Goal: Task Accomplishment & Management: Manage account settings

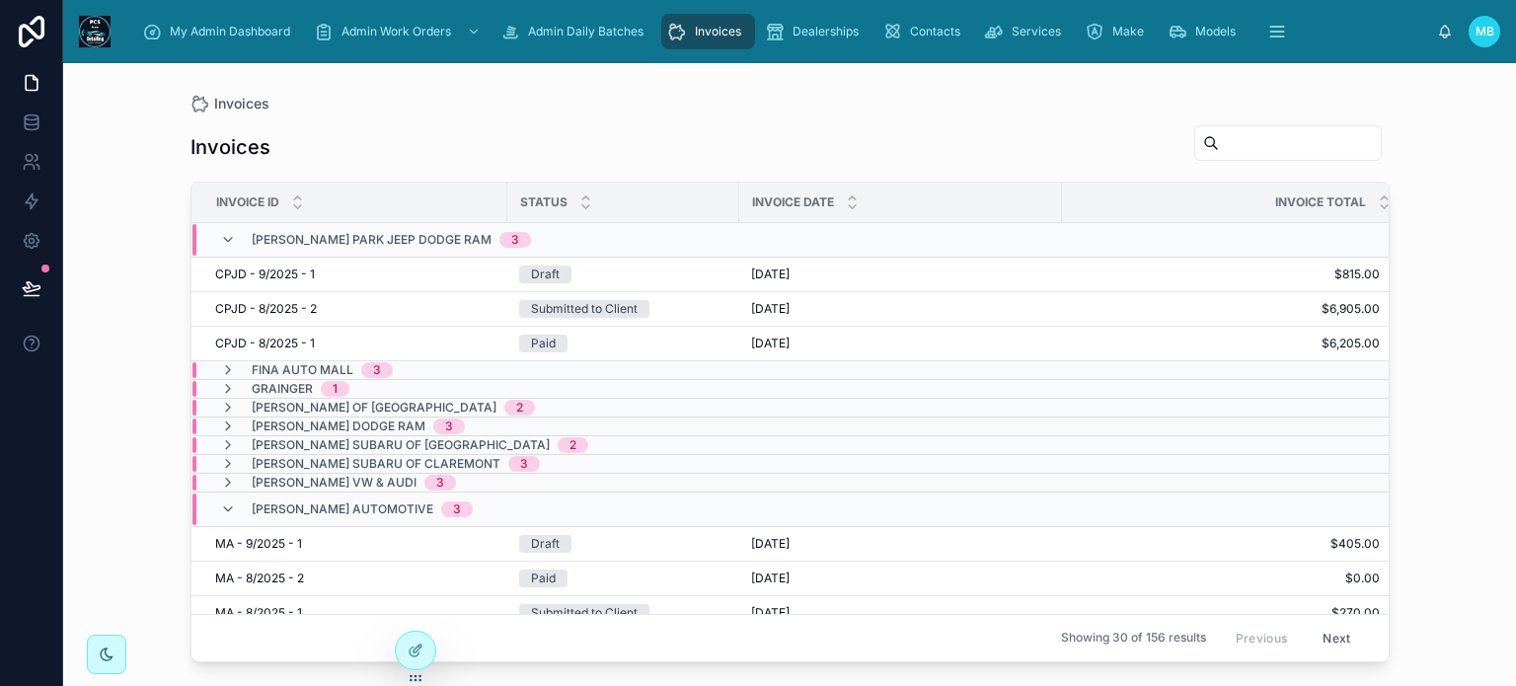
scroll to position [81, 0]
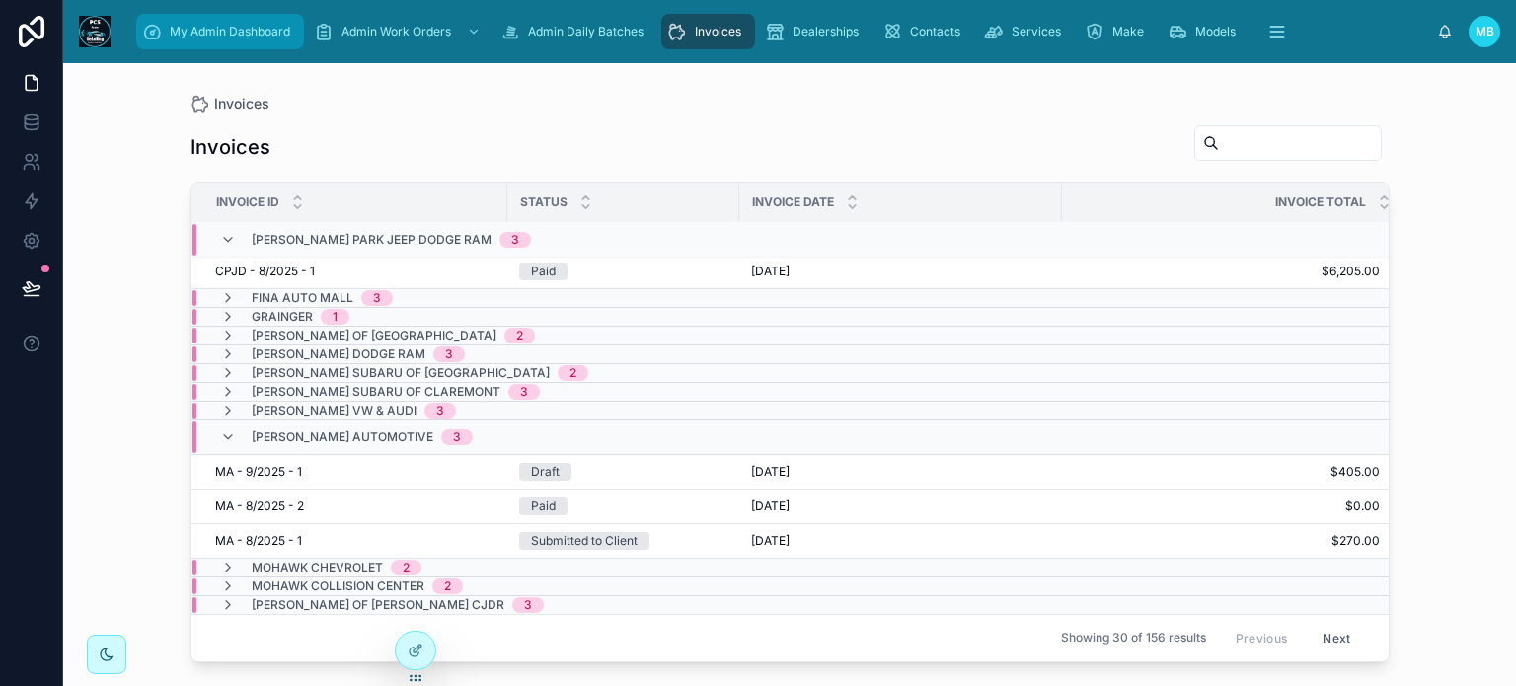
click at [229, 32] on span "My Admin Dashboard" at bounding box center [230, 32] width 120 height 16
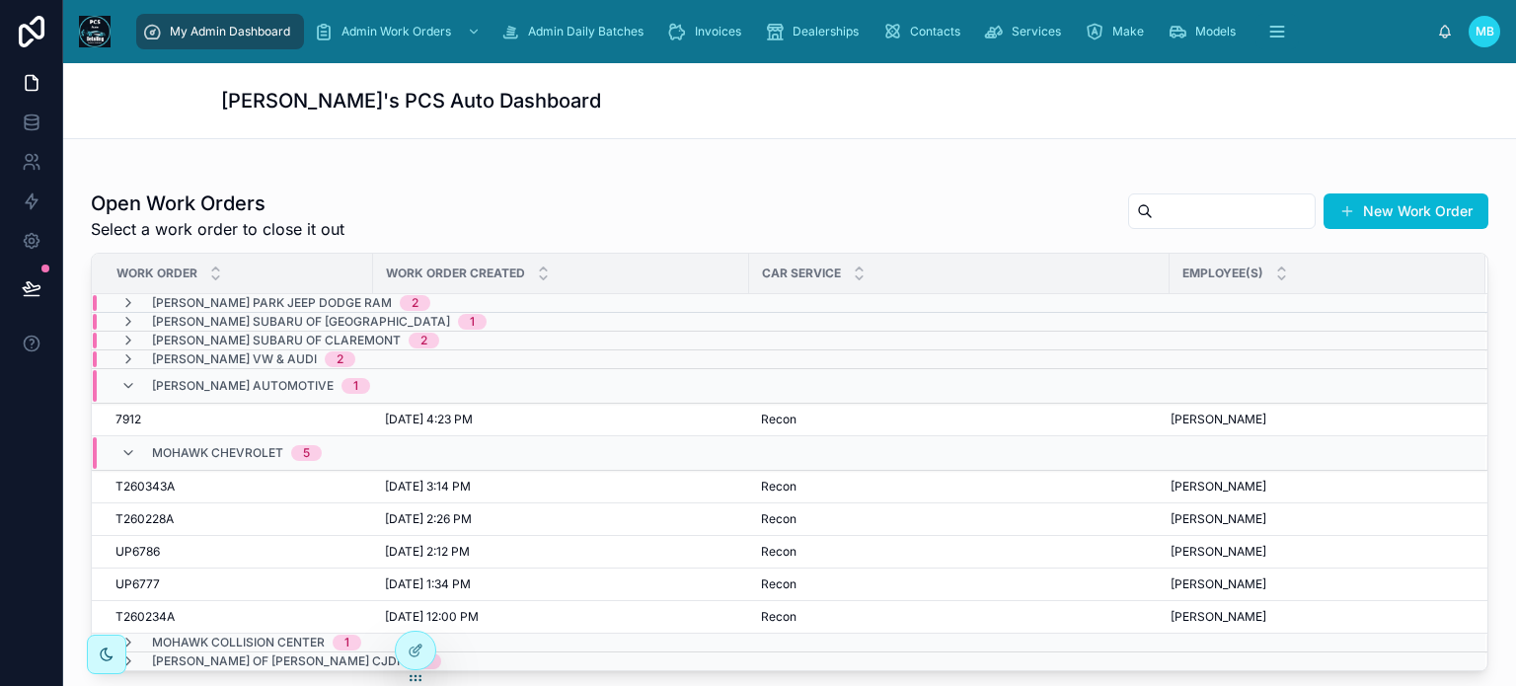
scroll to position [421, 0]
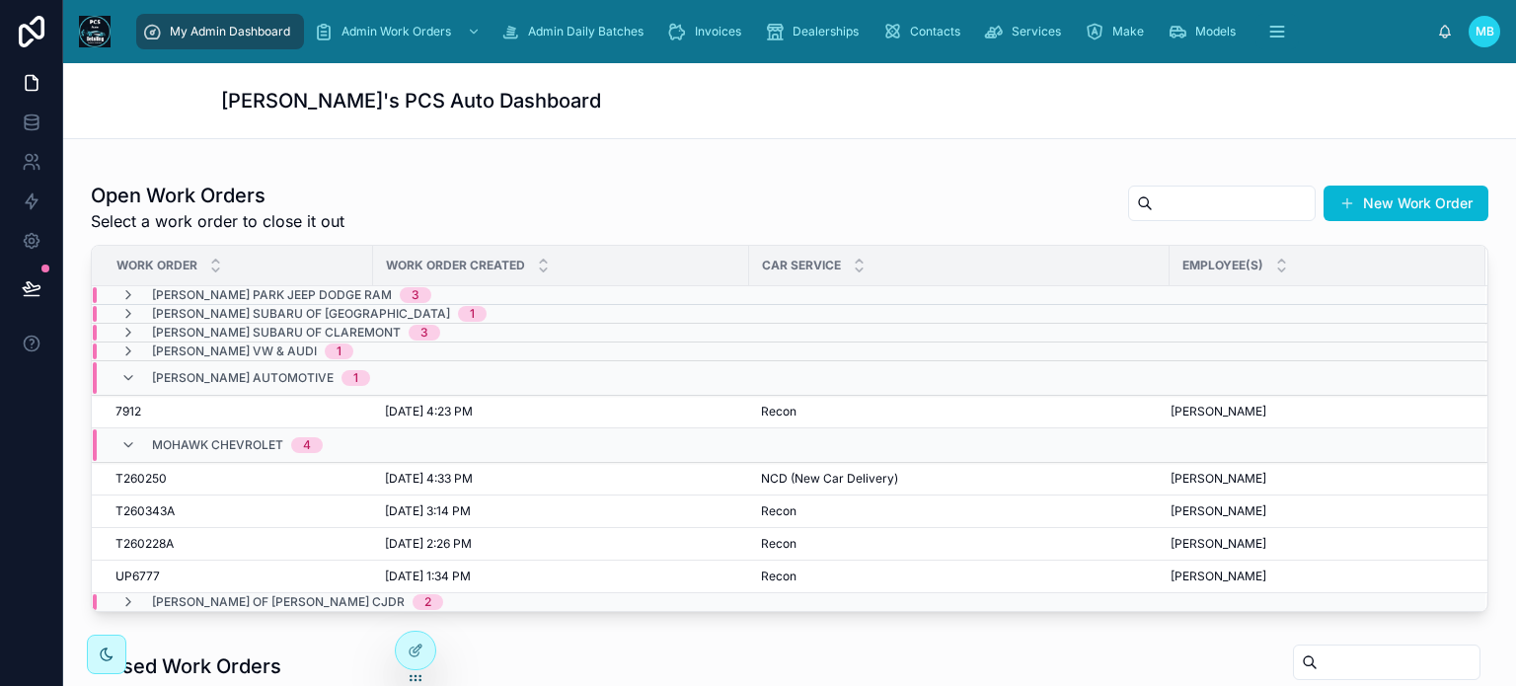
click at [129, 410] on span "7912" at bounding box center [128, 412] width 26 height 16
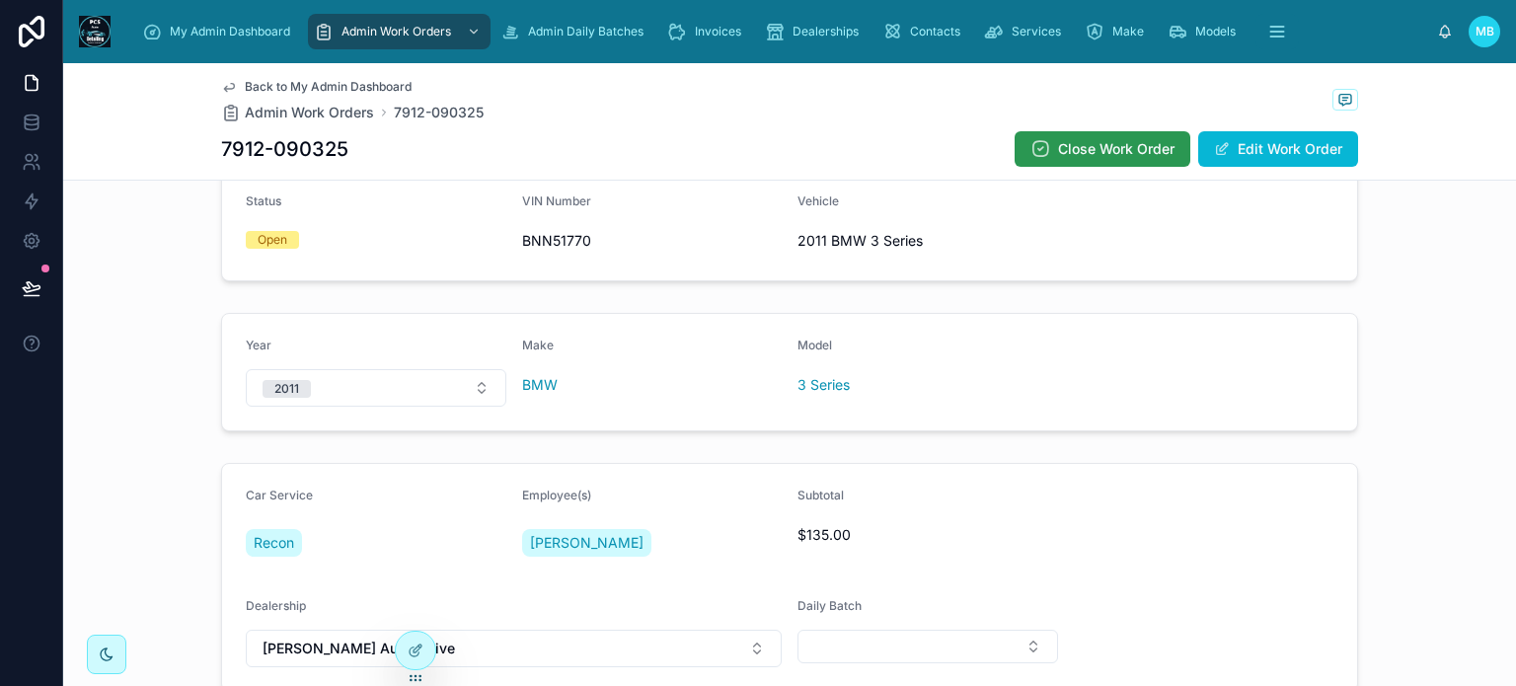
click at [1117, 145] on span "Close Work Order" at bounding box center [1116, 149] width 116 height 20
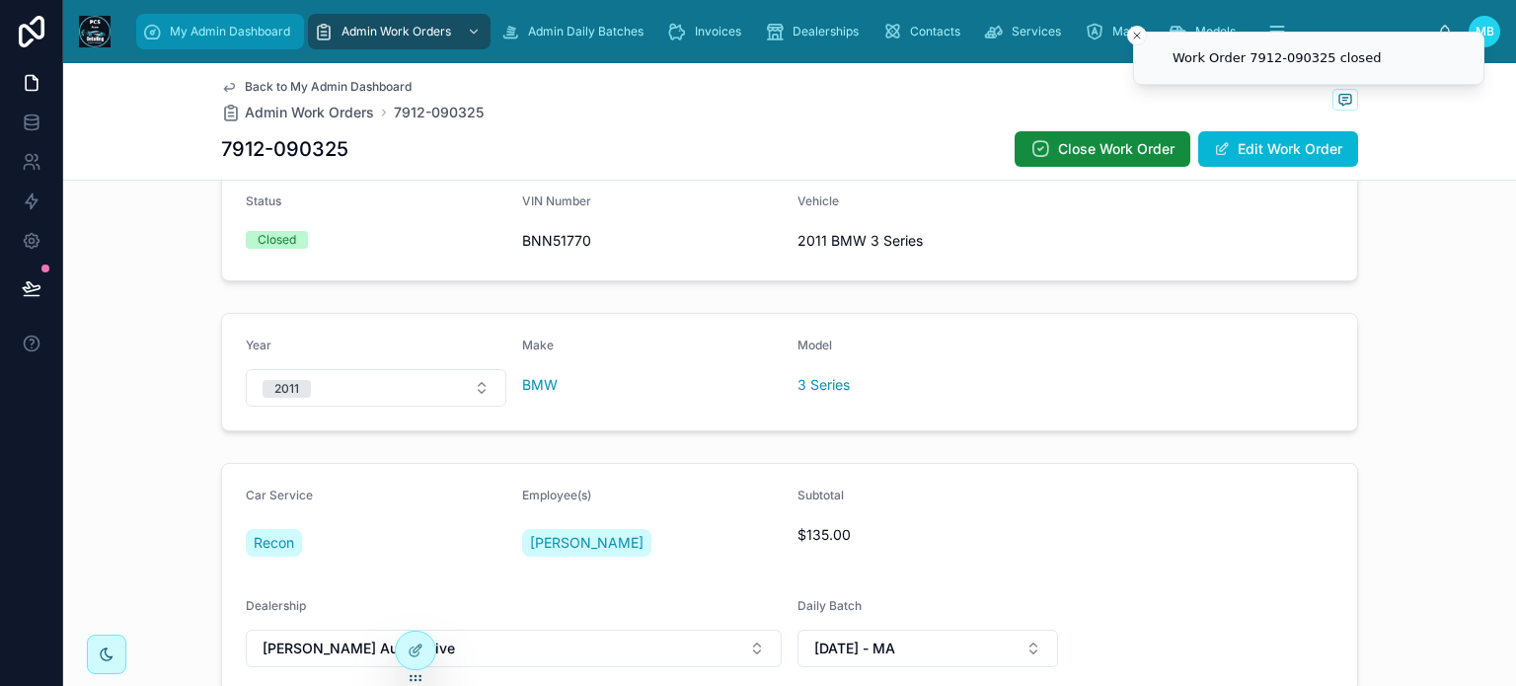
click at [237, 38] on span "My Admin Dashboard" at bounding box center [230, 32] width 120 height 16
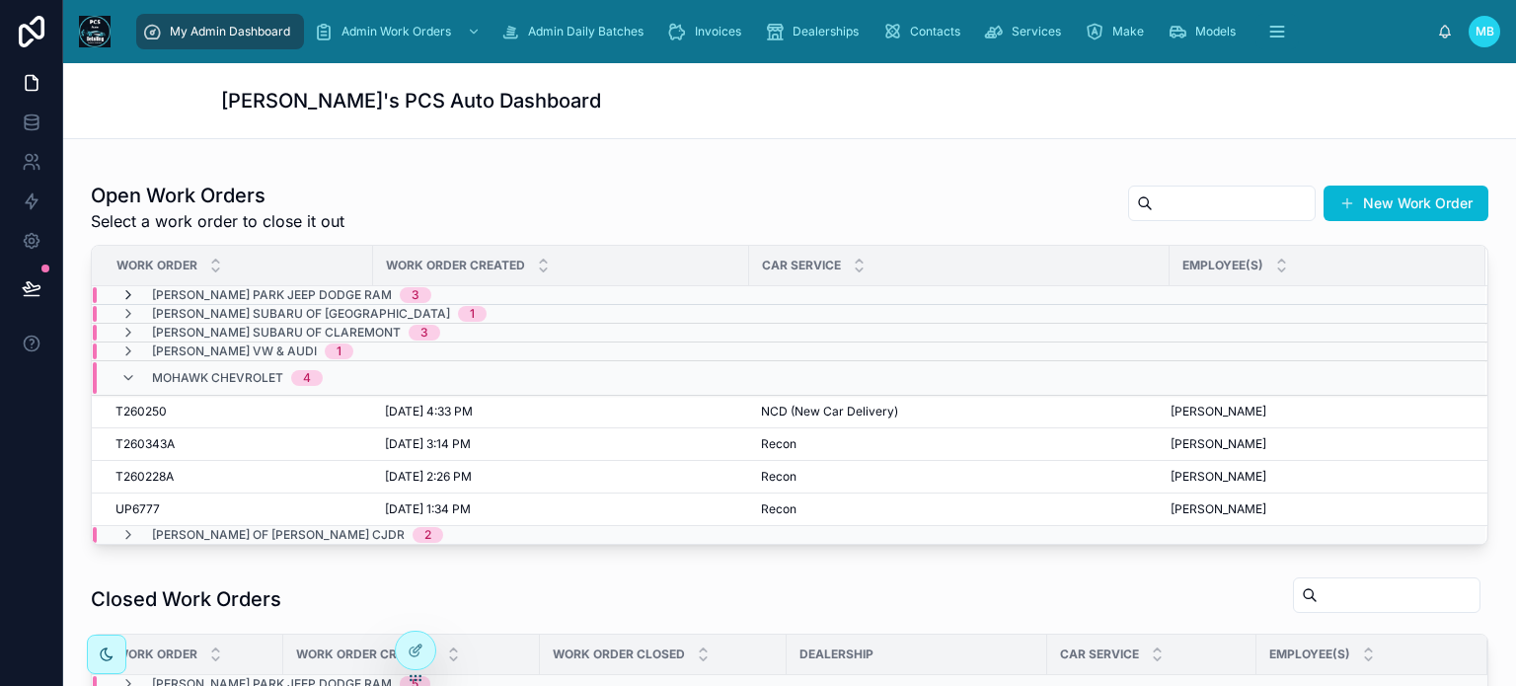
click at [126, 294] on icon at bounding box center [128, 295] width 16 height 16
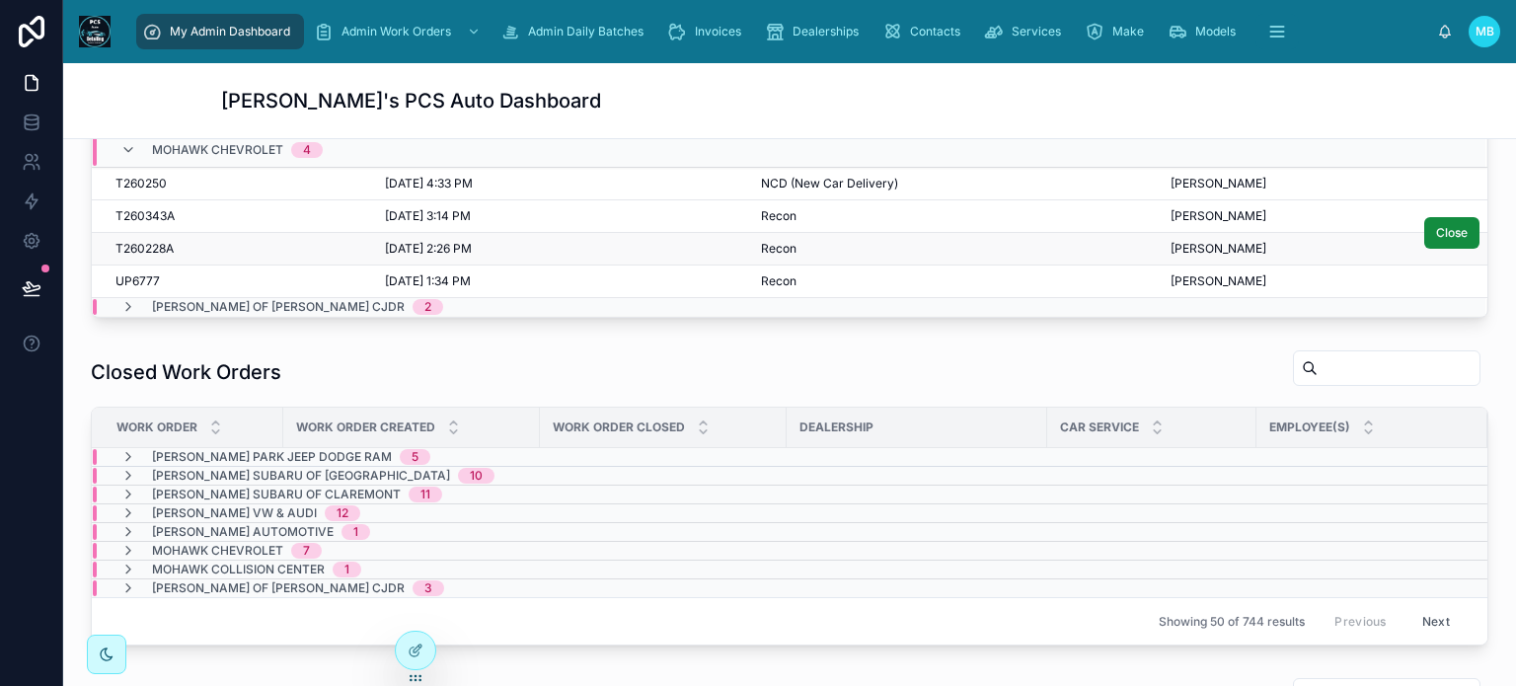
scroll to position [766, 0]
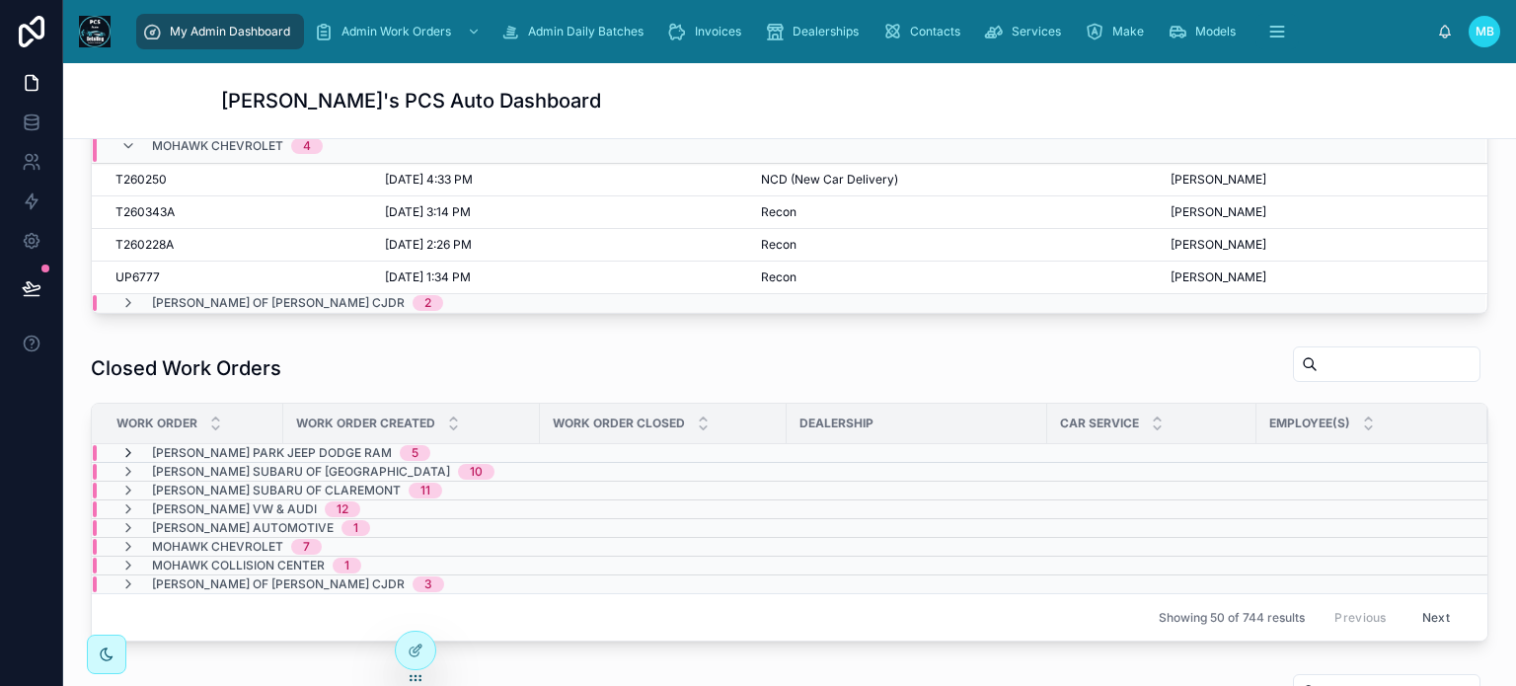
click at [130, 445] on icon at bounding box center [128, 453] width 16 height 16
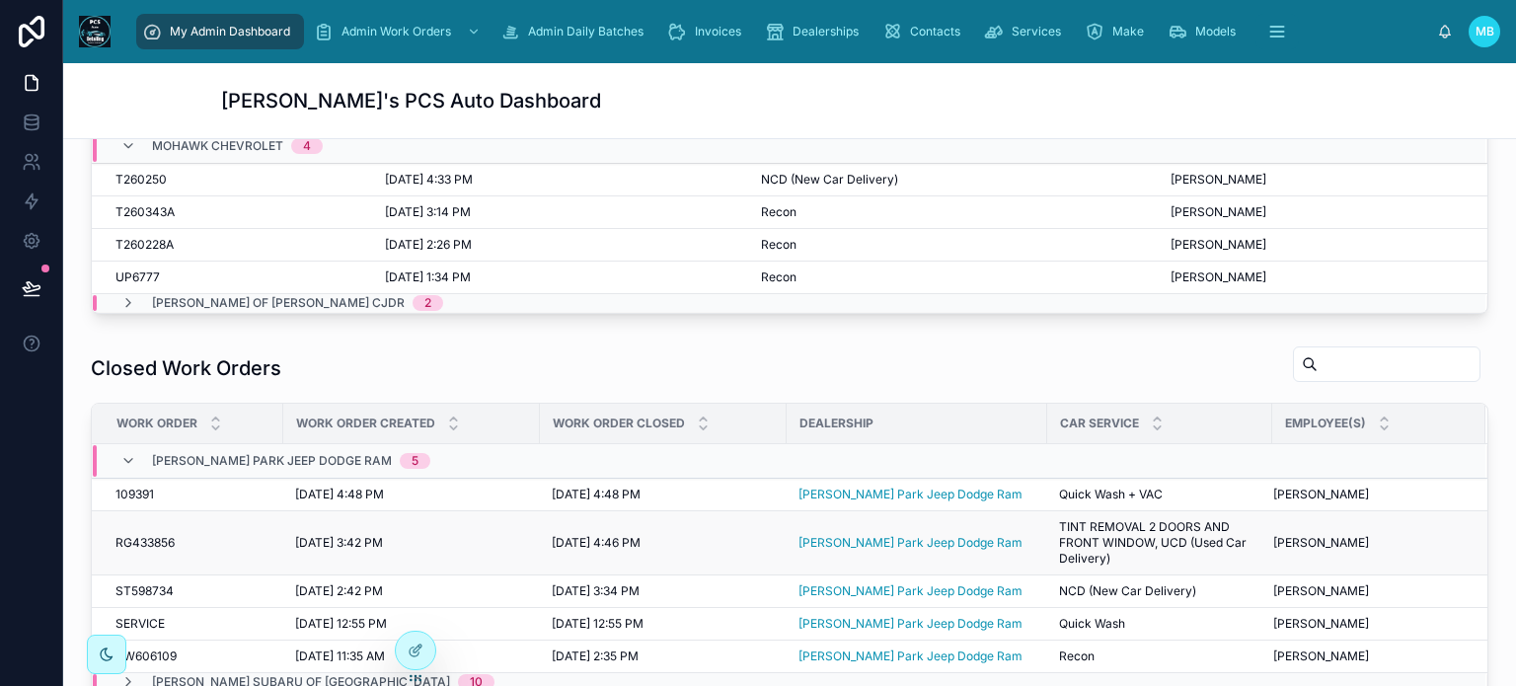
click at [154, 540] on span "RG433856" at bounding box center [144, 543] width 59 height 16
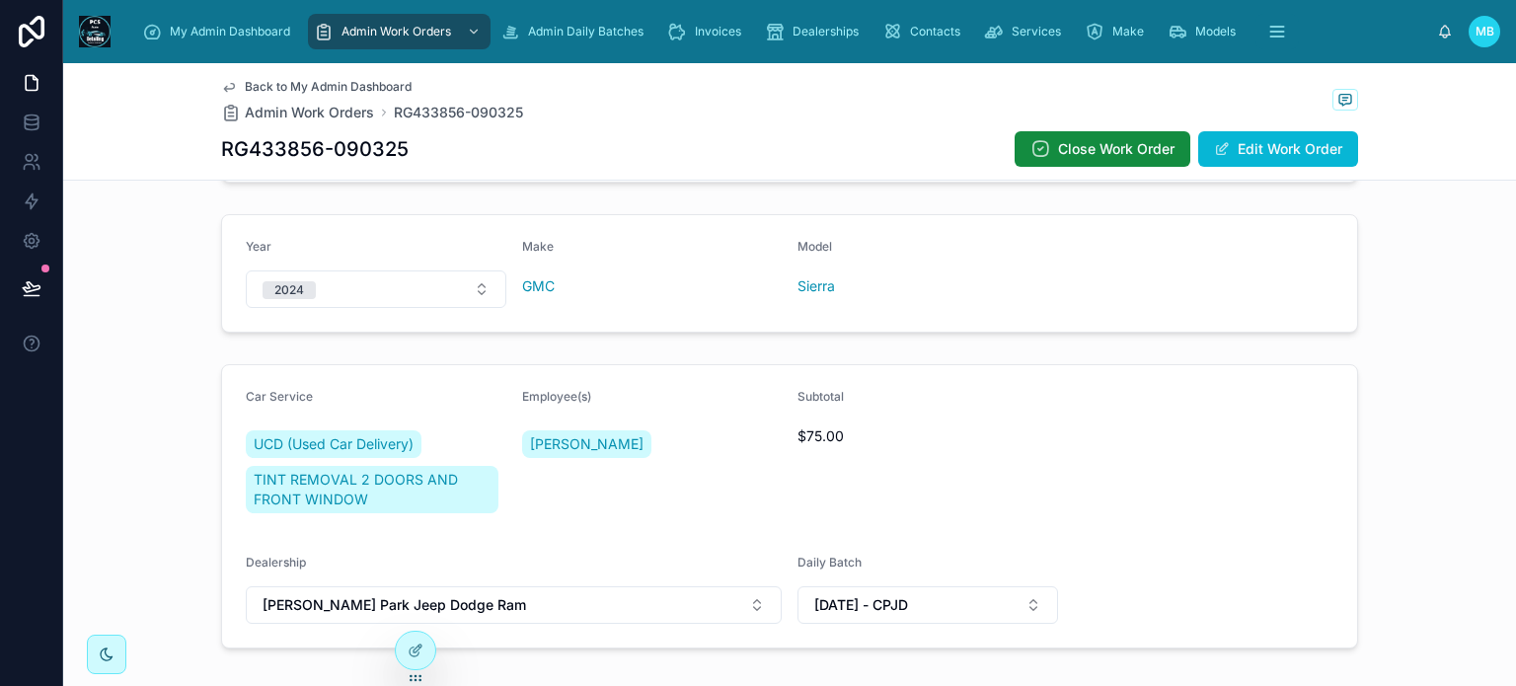
scroll to position [521, 0]
click at [1236, 146] on button "Edit Work Order" at bounding box center [1278, 149] width 160 height 36
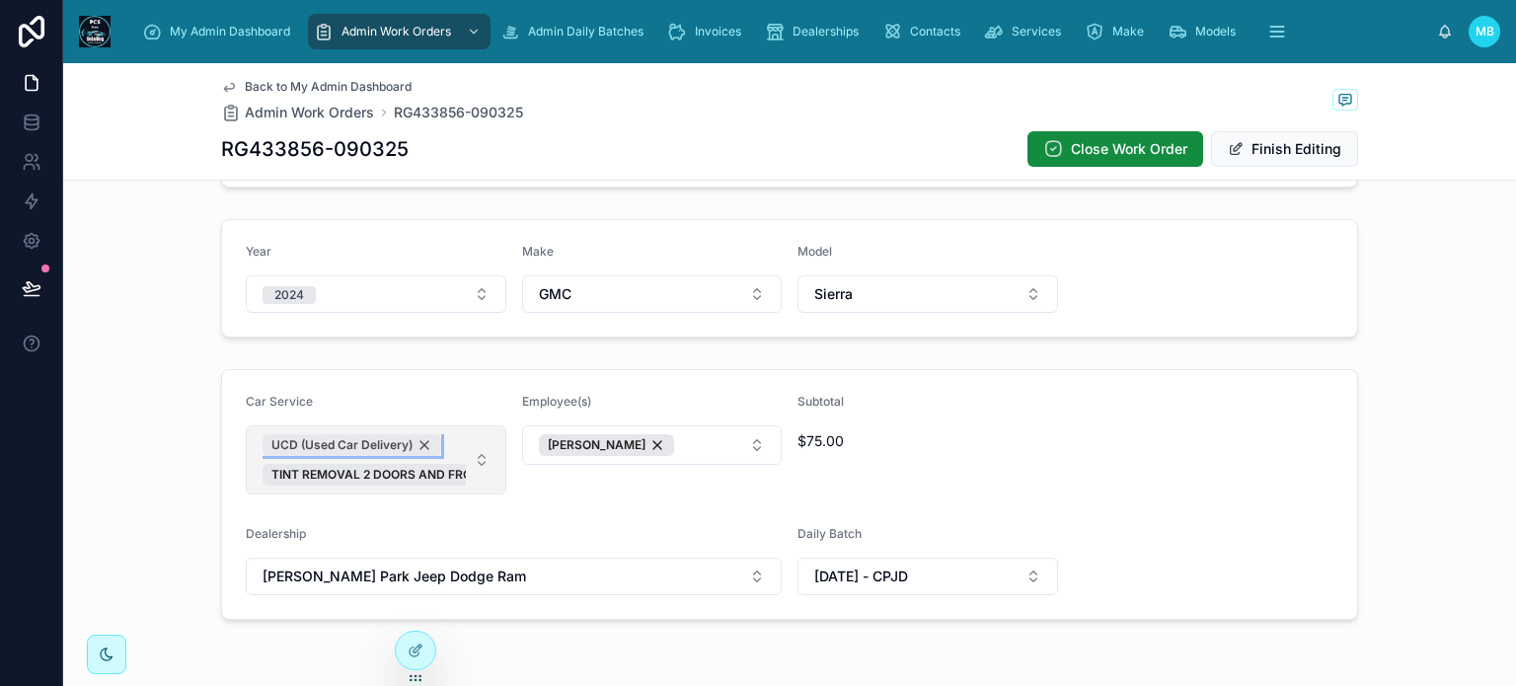
click at [415, 443] on div "UCD (Used Car Delivery)" at bounding box center [351, 445] width 179 height 22
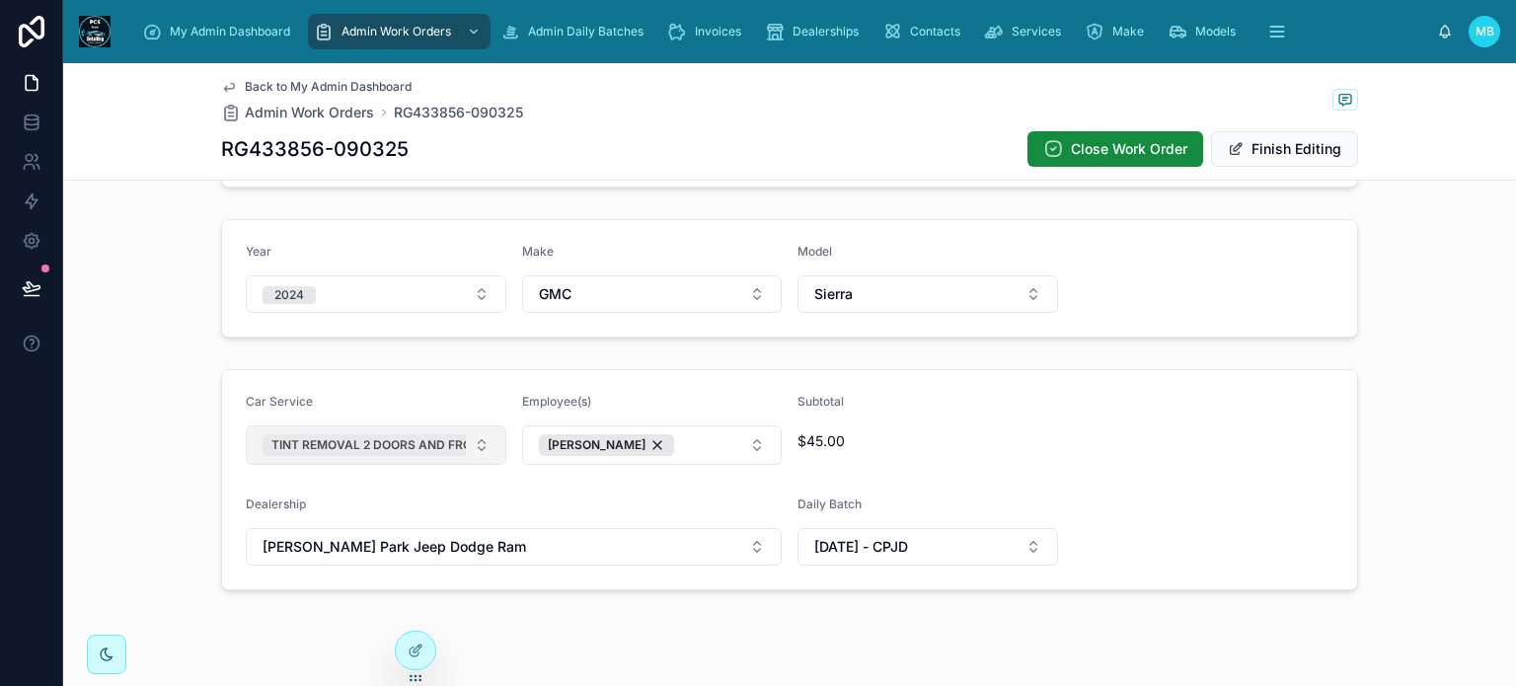
click at [430, 446] on span "TINT REMOVAL 2 DOORS AND FRONT WINDOW" at bounding box center [407, 445] width 273 height 16
click at [387, 437] on button "Select Button" at bounding box center [376, 442] width 261 height 34
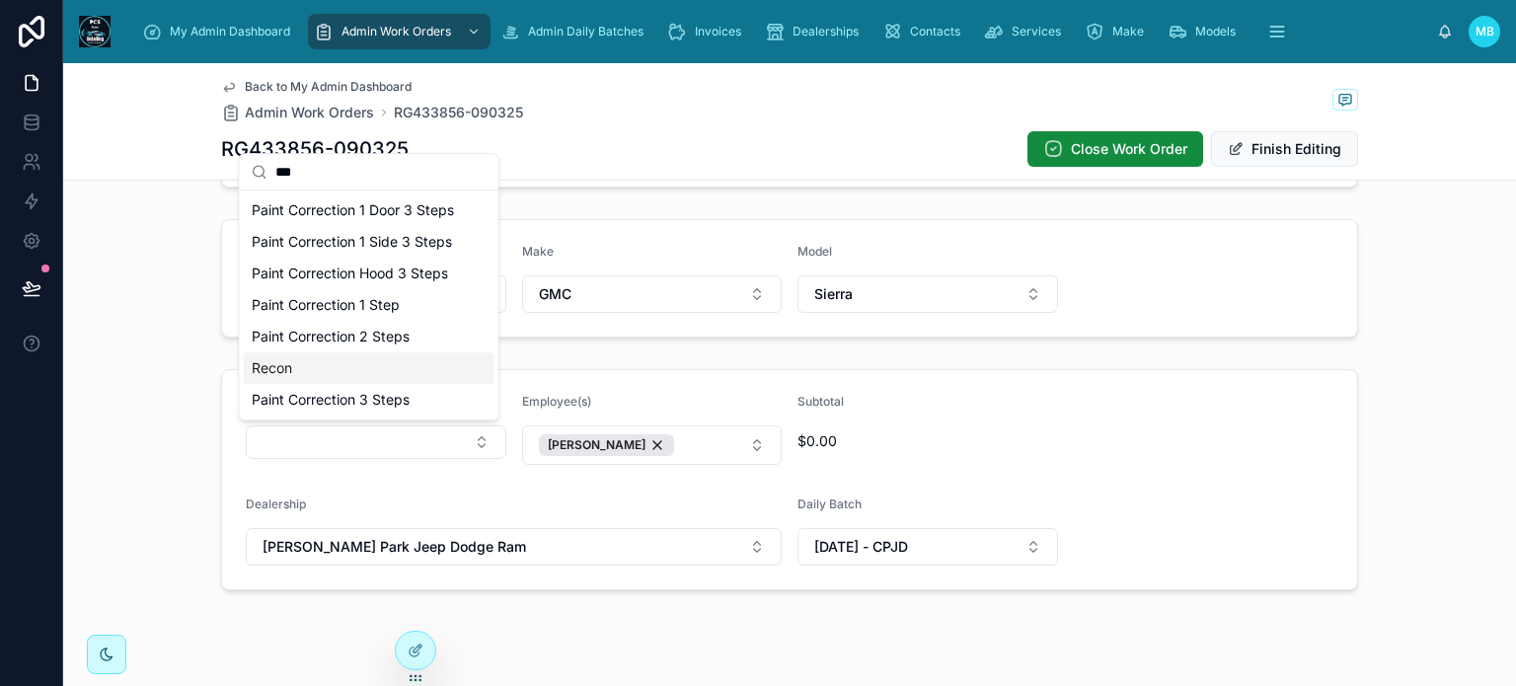
type input "***"
click at [267, 365] on span "Recon" at bounding box center [272, 368] width 40 height 20
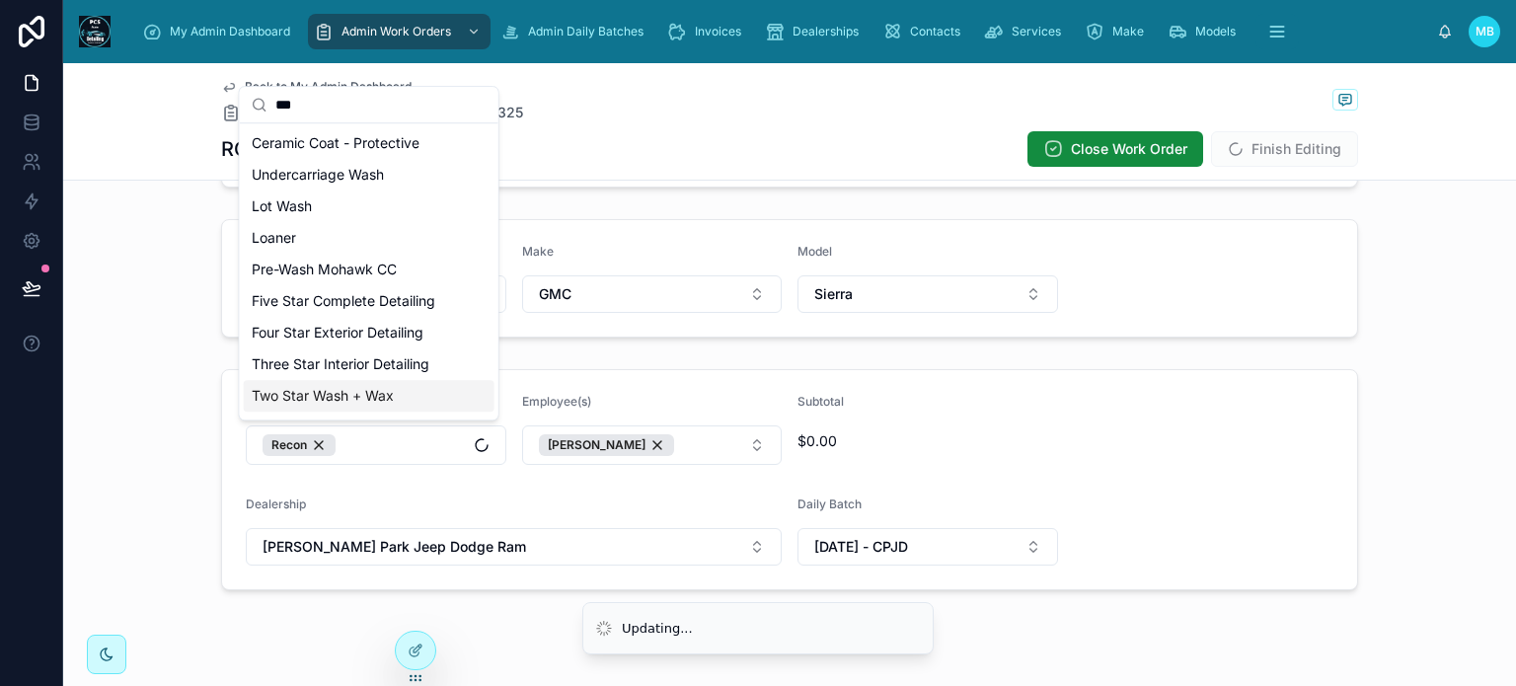
click at [1137, 471] on form "Car Service Recon Employee(s) Matheus Subtotal $0.00 Dealership [PERSON_NAME] P…" at bounding box center [789, 479] width 1135 height 219
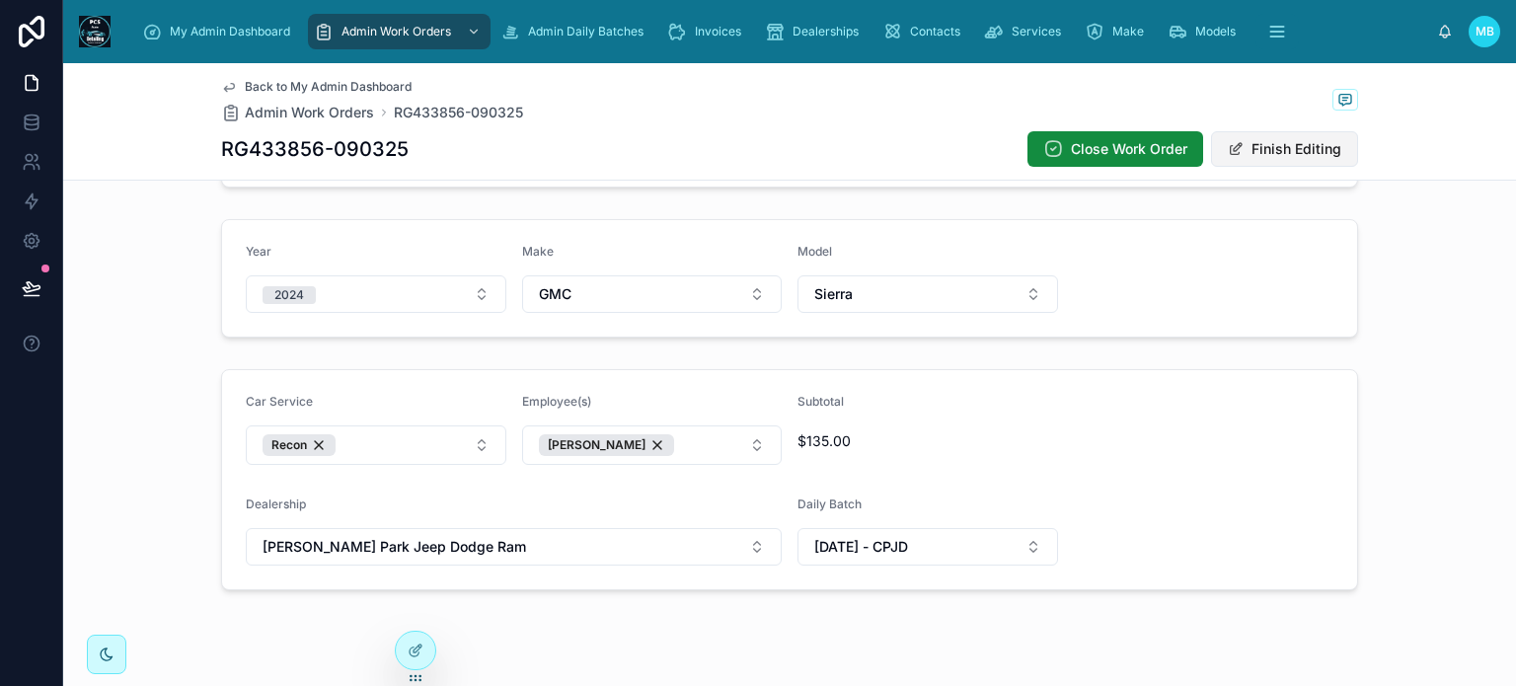
click at [1283, 152] on button "Finish Editing" at bounding box center [1284, 149] width 147 height 36
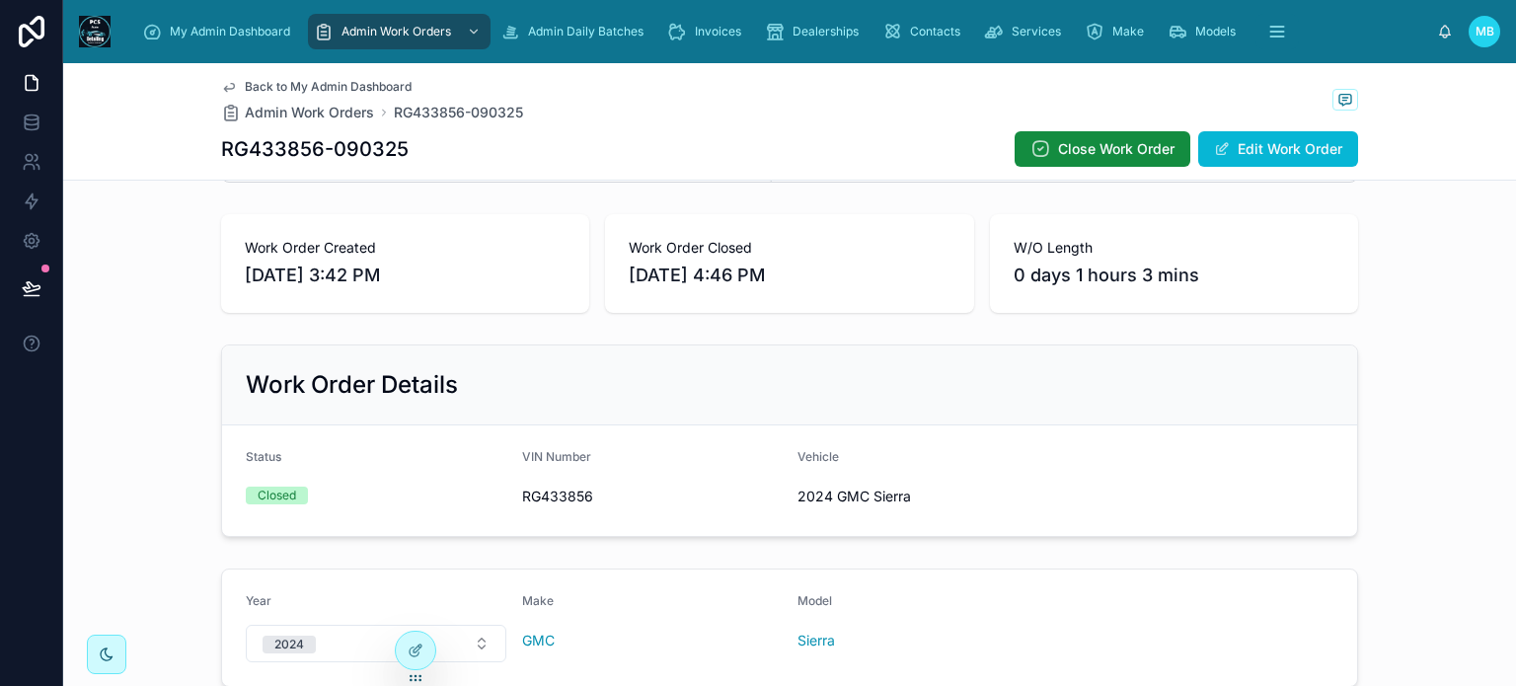
scroll to position [0, 0]
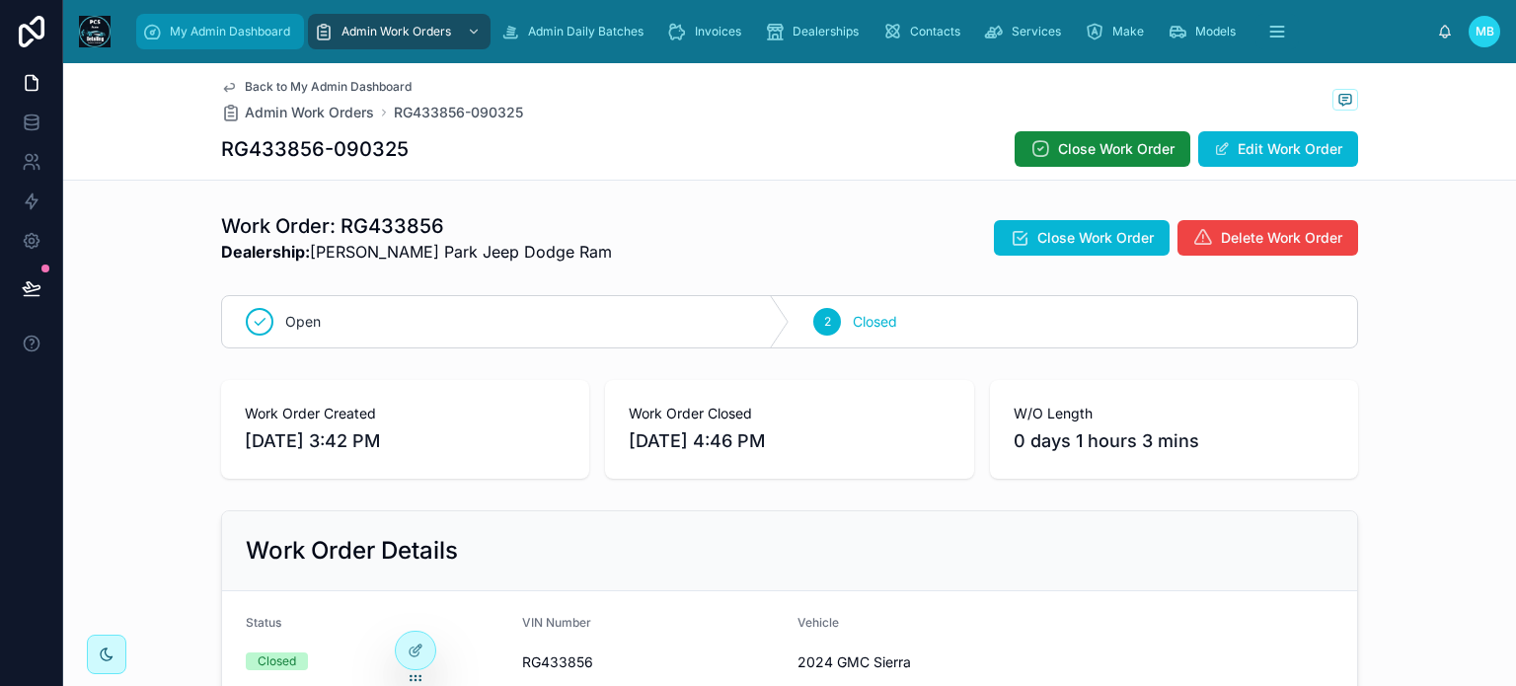
click at [195, 30] on span "My Admin Dashboard" at bounding box center [230, 32] width 120 height 16
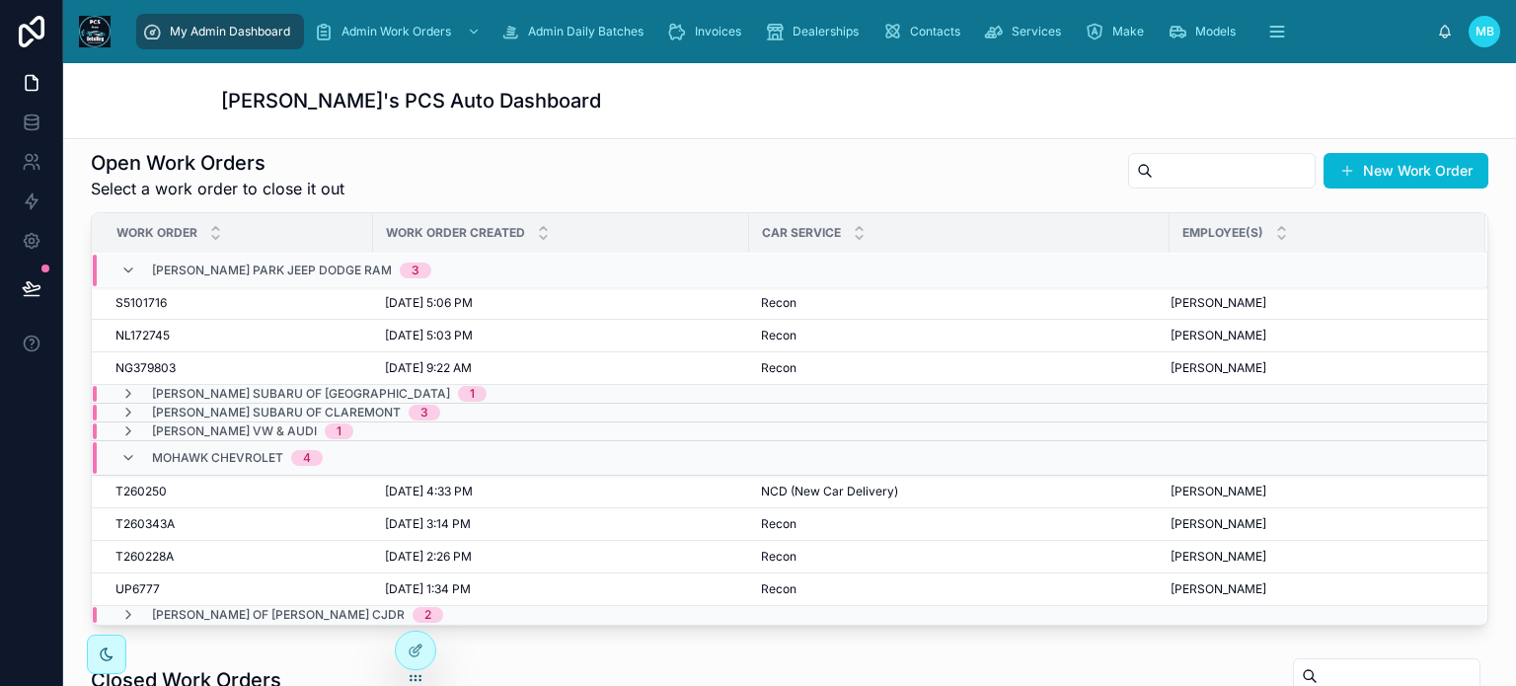
scroll to position [456, 0]
click at [128, 263] on icon at bounding box center [128, 269] width 16 height 16
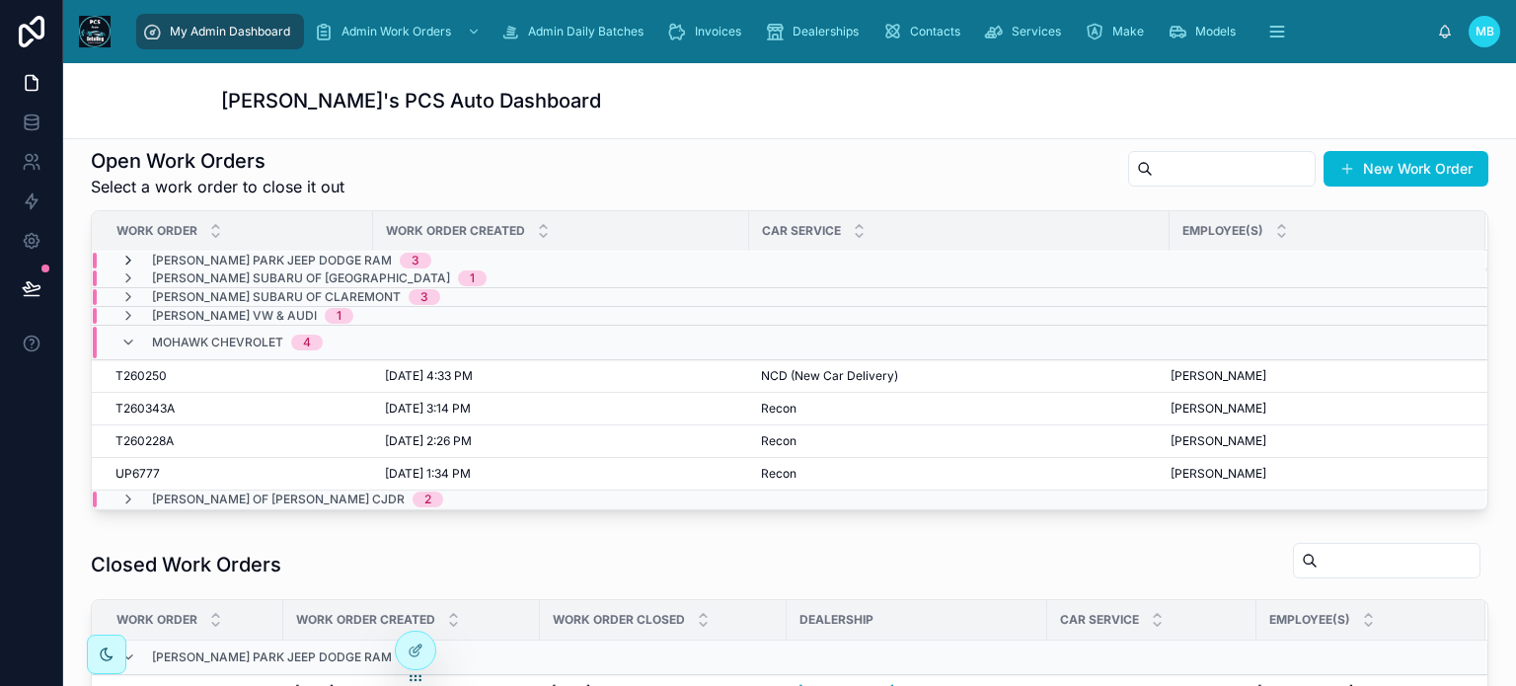
click at [124, 254] on icon at bounding box center [128, 261] width 16 height 16
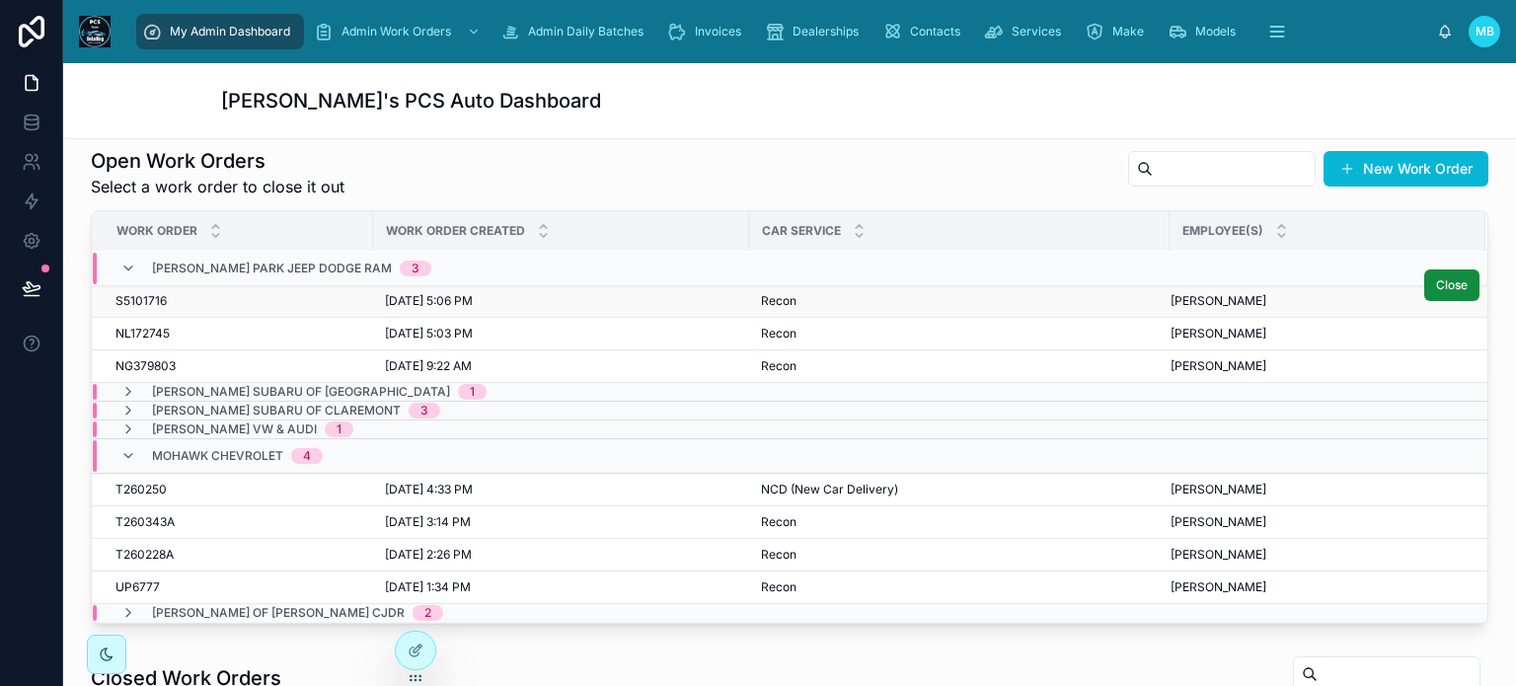
click at [154, 293] on span "S5101716" at bounding box center [140, 301] width 51 height 16
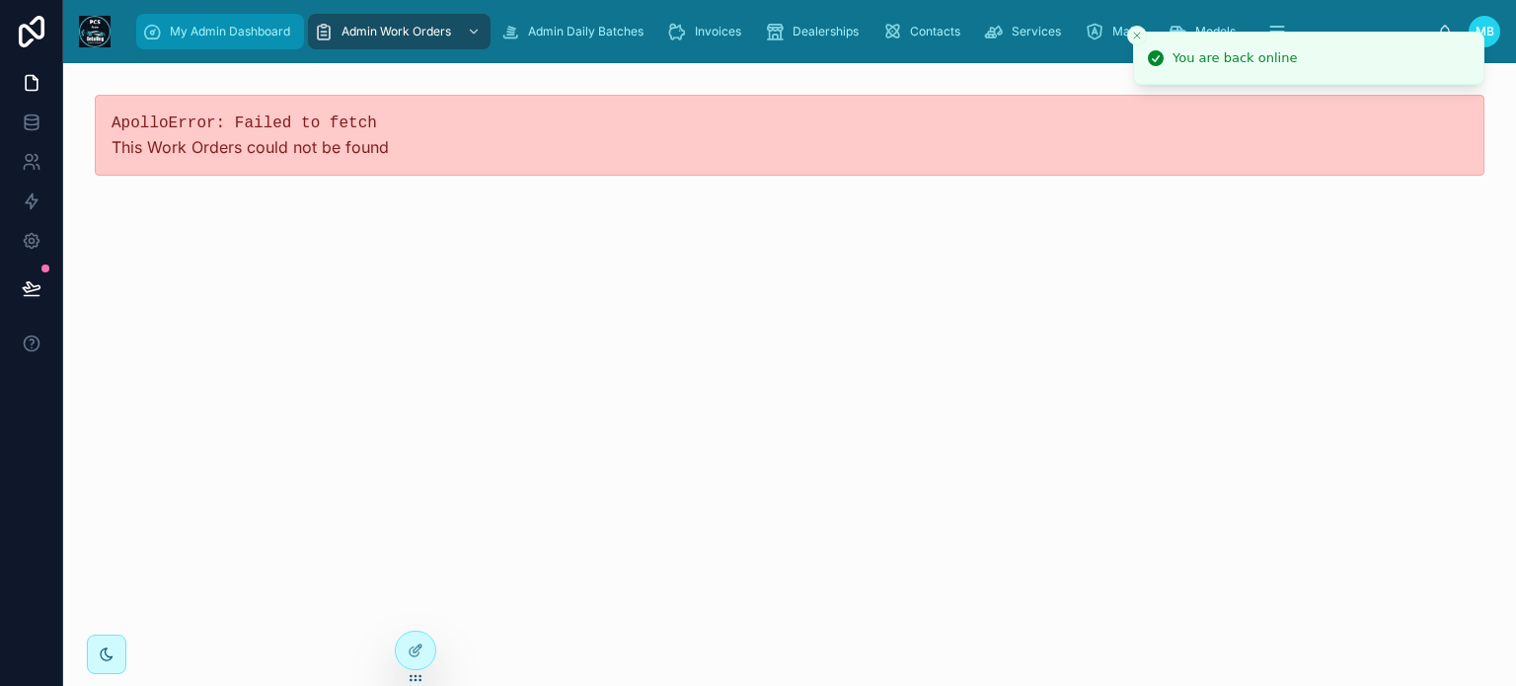
click at [196, 31] on span "My Admin Dashboard" at bounding box center [230, 32] width 120 height 16
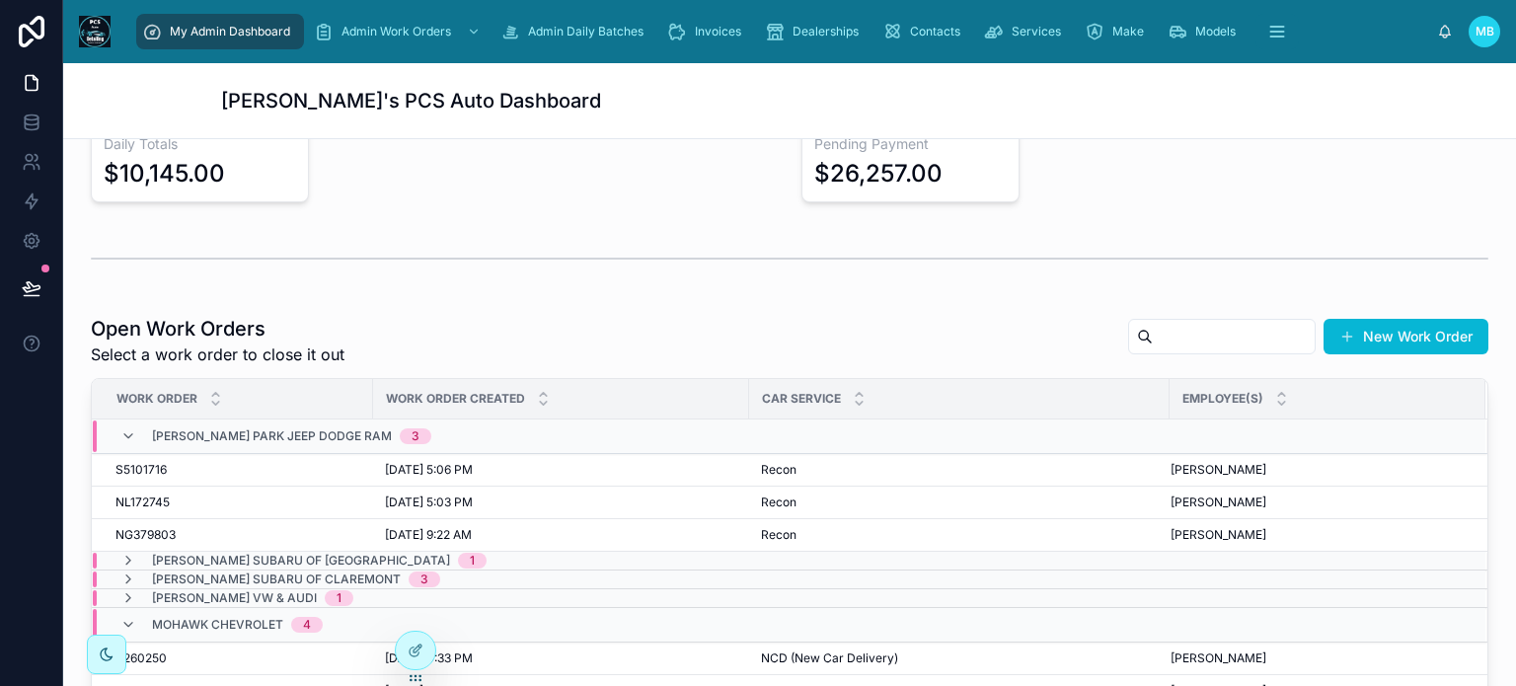
scroll to position [308, 0]
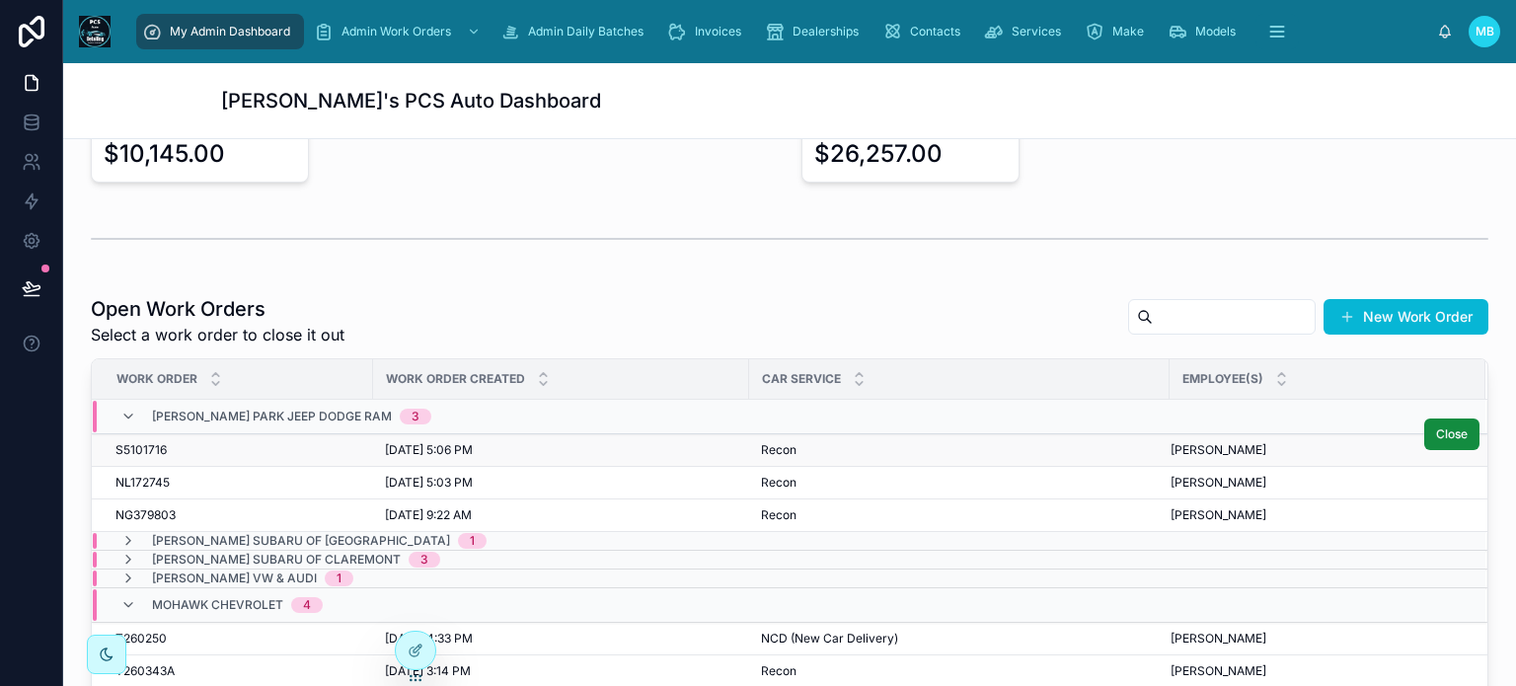
click at [138, 446] on span "S5101716" at bounding box center [140, 450] width 51 height 16
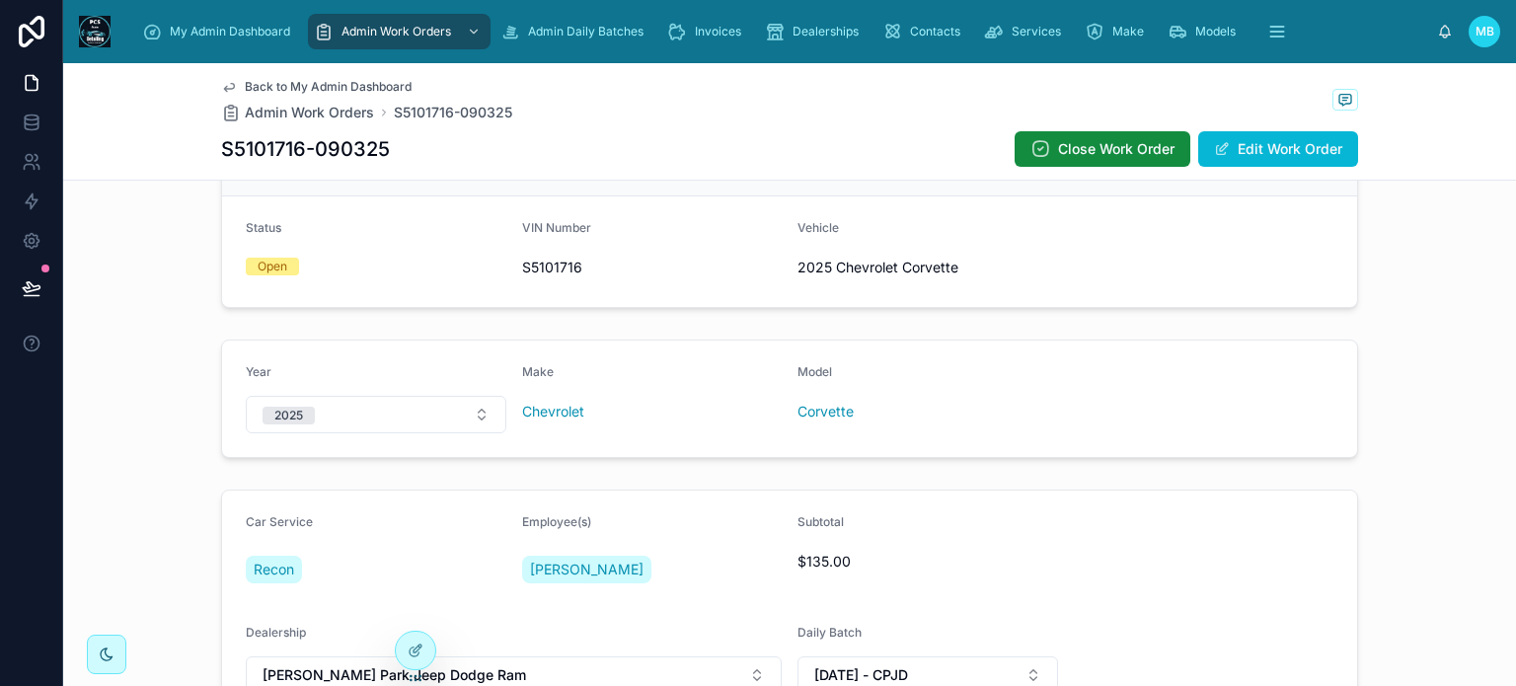
scroll to position [397, 0]
click at [1266, 149] on button "Edit Work Order" at bounding box center [1278, 149] width 160 height 36
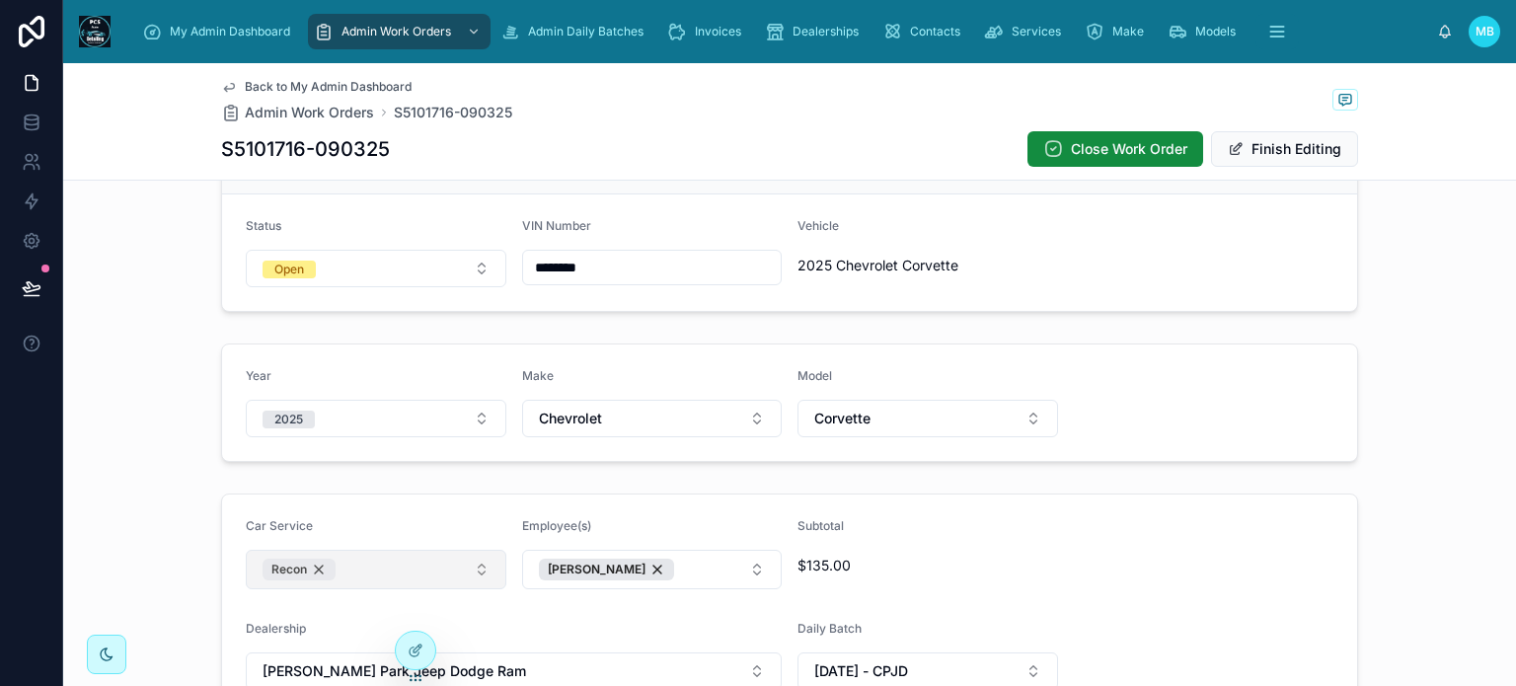
click at [315, 566] on div "Recon" at bounding box center [298, 569] width 73 height 22
click at [315, 566] on button "Select Button" at bounding box center [376, 567] width 261 height 34
type input "***"
click at [284, 666] on span "Quick Wash + VAC" at bounding box center [313, 673] width 122 height 20
click at [1117, 539] on form "Car Service Quick Wash + VAC Employee(s) [PERSON_NAME] $25.00 Dealership [PERSO…" at bounding box center [789, 603] width 1135 height 219
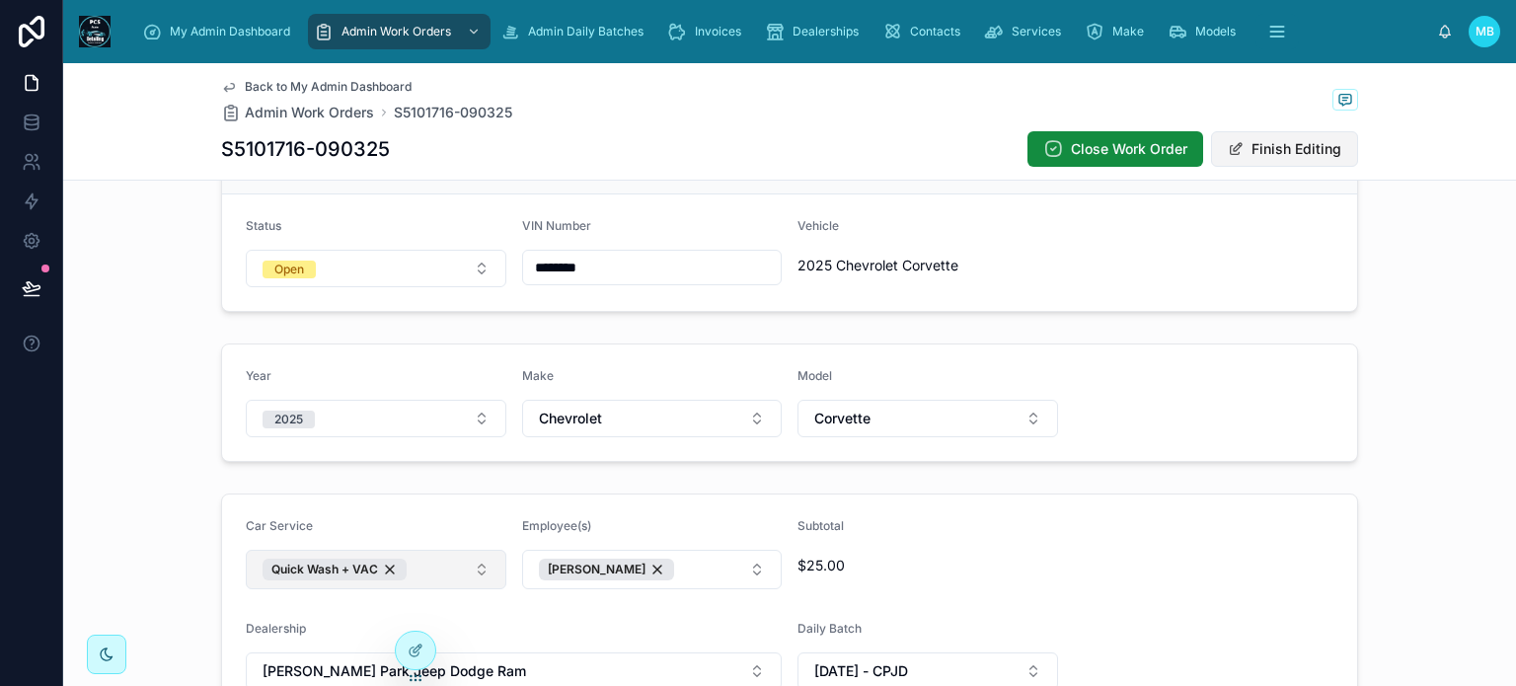
click at [1271, 149] on button "Finish Editing" at bounding box center [1284, 149] width 147 height 36
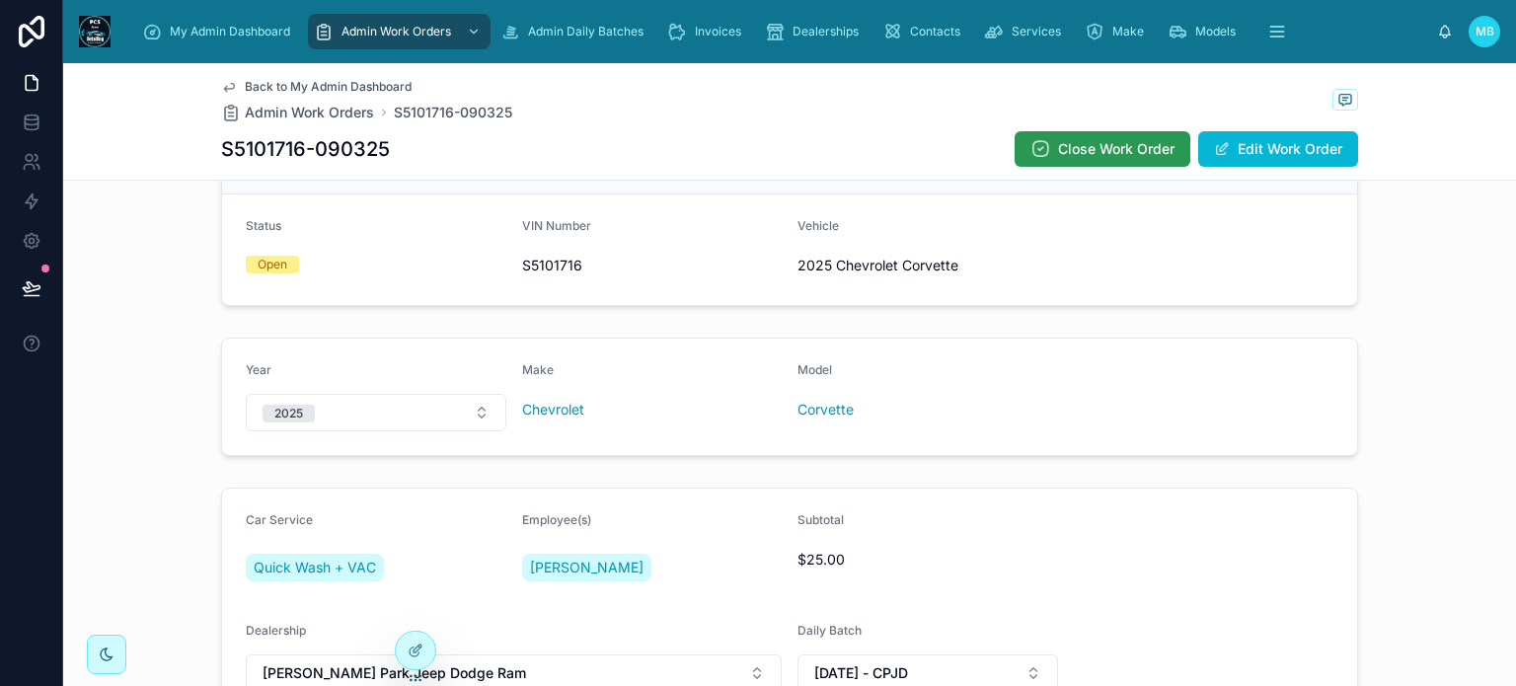
click at [1088, 145] on span "Close Work Order" at bounding box center [1116, 149] width 116 height 20
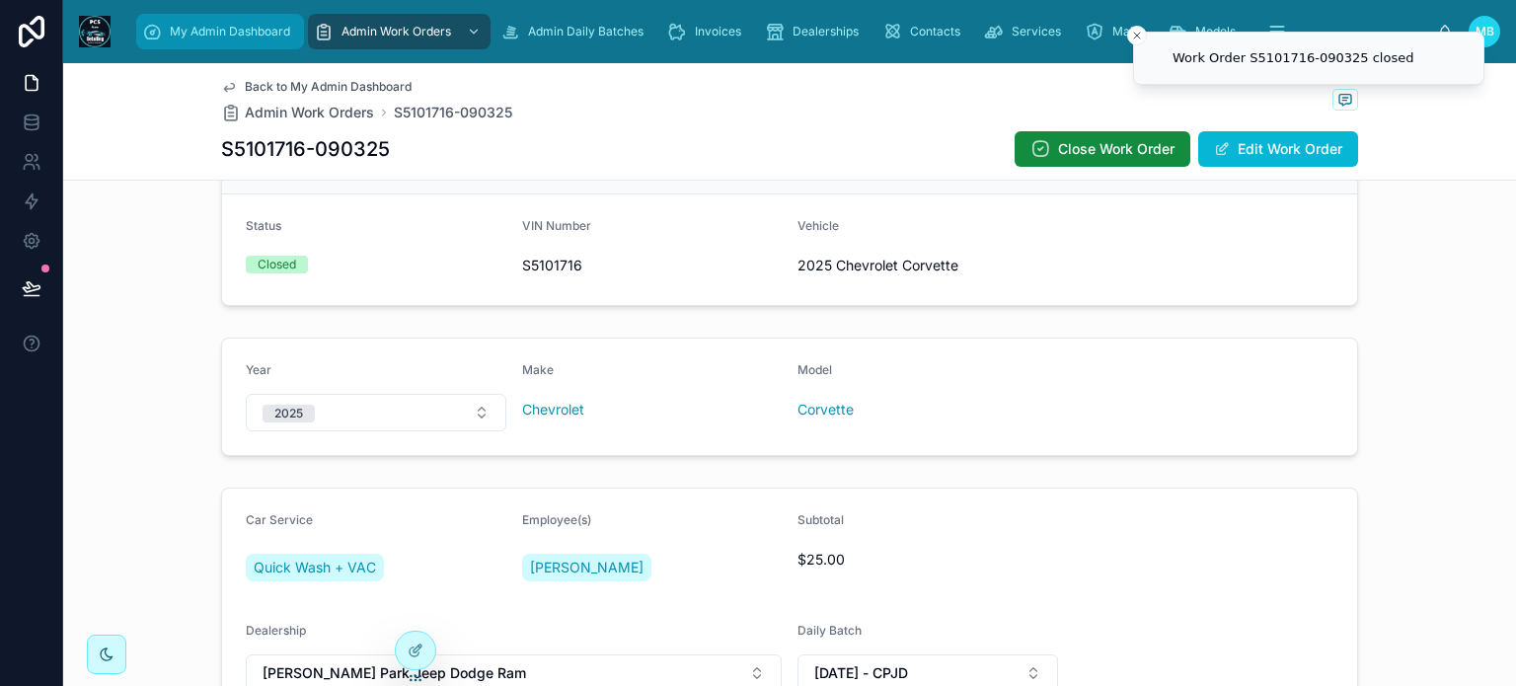
click at [213, 35] on span "My Admin Dashboard" at bounding box center [230, 32] width 120 height 16
